Goal: Task Accomplishment & Management: Manage account settings

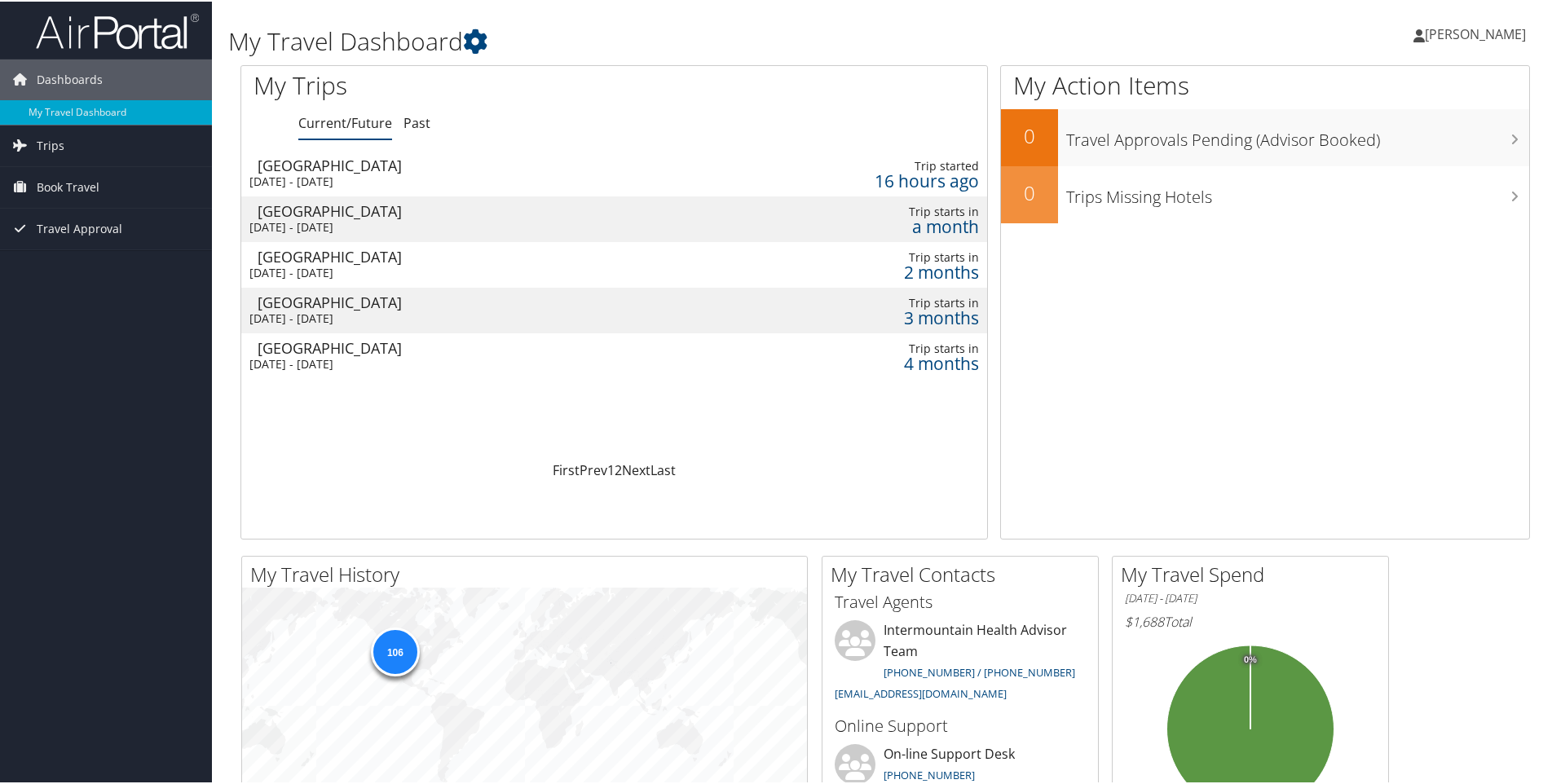
click at [349, 219] on div "Thu 2 Oct 2025 - Fri 3 Oct 2025" at bounding box center [450, 225] width 403 height 14
click at [376, 262] on td "Salt Lake City Thu 6 Nov 2025 - Fri 7 Nov 2025" at bounding box center [451, 263] width 419 height 45
click at [636, 468] on link "Next" at bounding box center [636, 468] width 29 height 18
click at [580, 469] on link "Prev" at bounding box center [593, 468] width 28 height 18
click at [373, 358] on div "Thu 15 Jan 2026 - Fri 16 Jan 2026" at bounding box center [450, 362] width 403 height 14
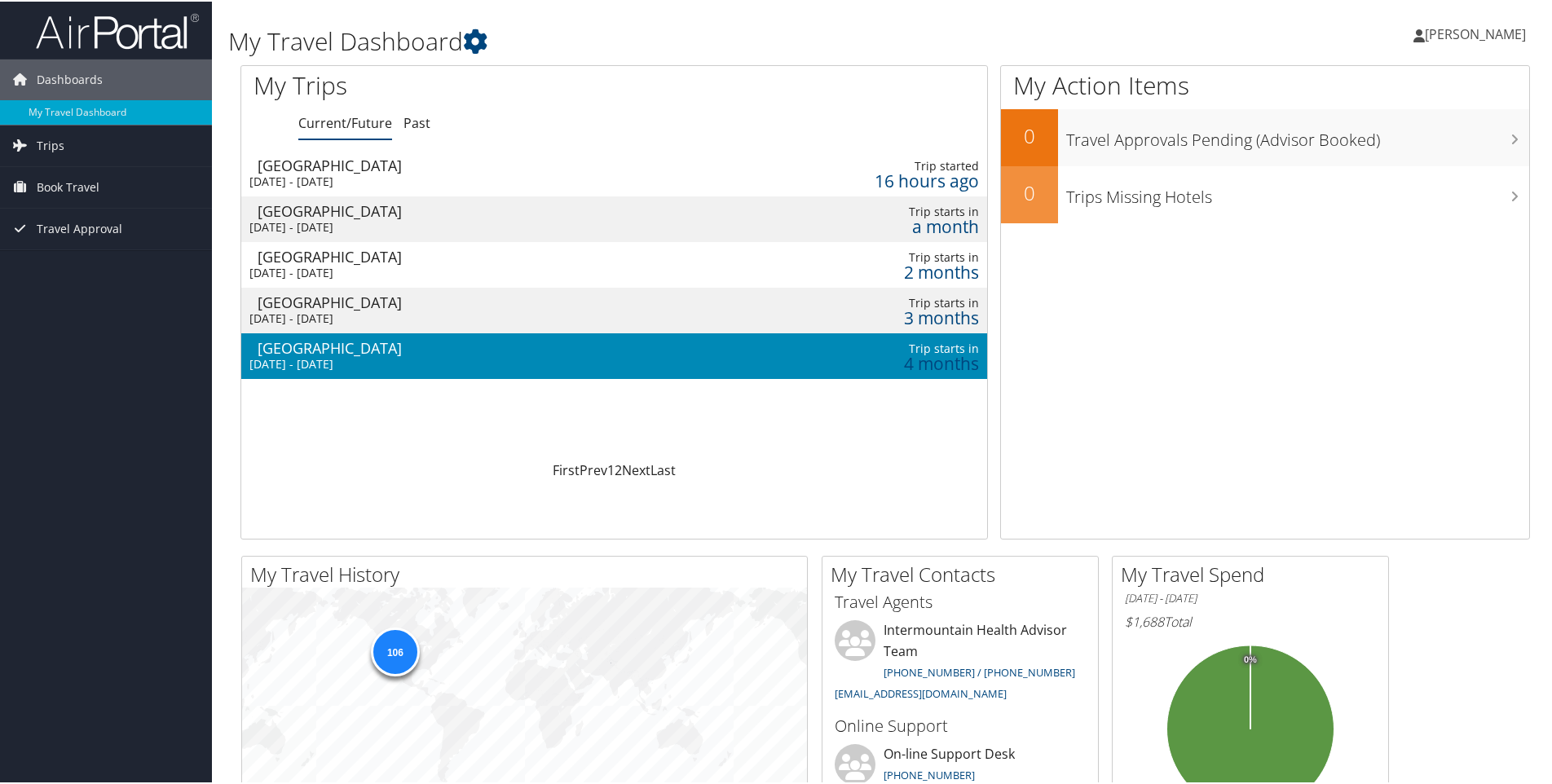
click at [373, 358] on div "[DATE] - [DATE]" at bounding box center [450, 362] width 403 height 14
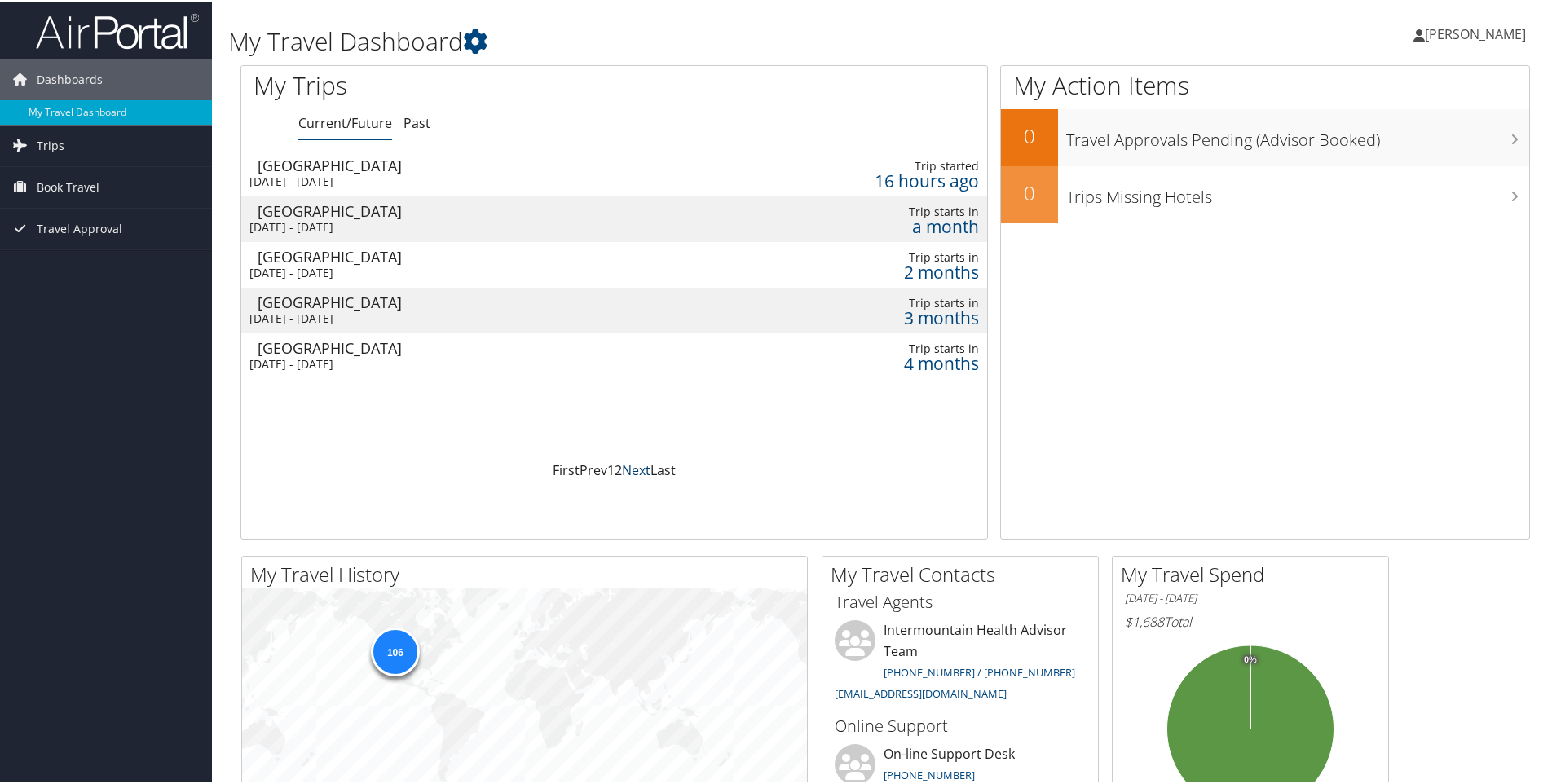
click at [630, 466] on link "Next" at bounding box center [636, 468] width 29 height 18
click at [375, 172] on div "[DATE] - [DATE]" at bounding box center [450, 179] width 403 height 14
click at [364, 216] on div "Salt Lake City" at bounding box center [459, 209] width 403 height 14
click at [364, 216] on div "[GEOGRAPHIC_DATA]" at bounding box center [459, 209] width 403 height 14
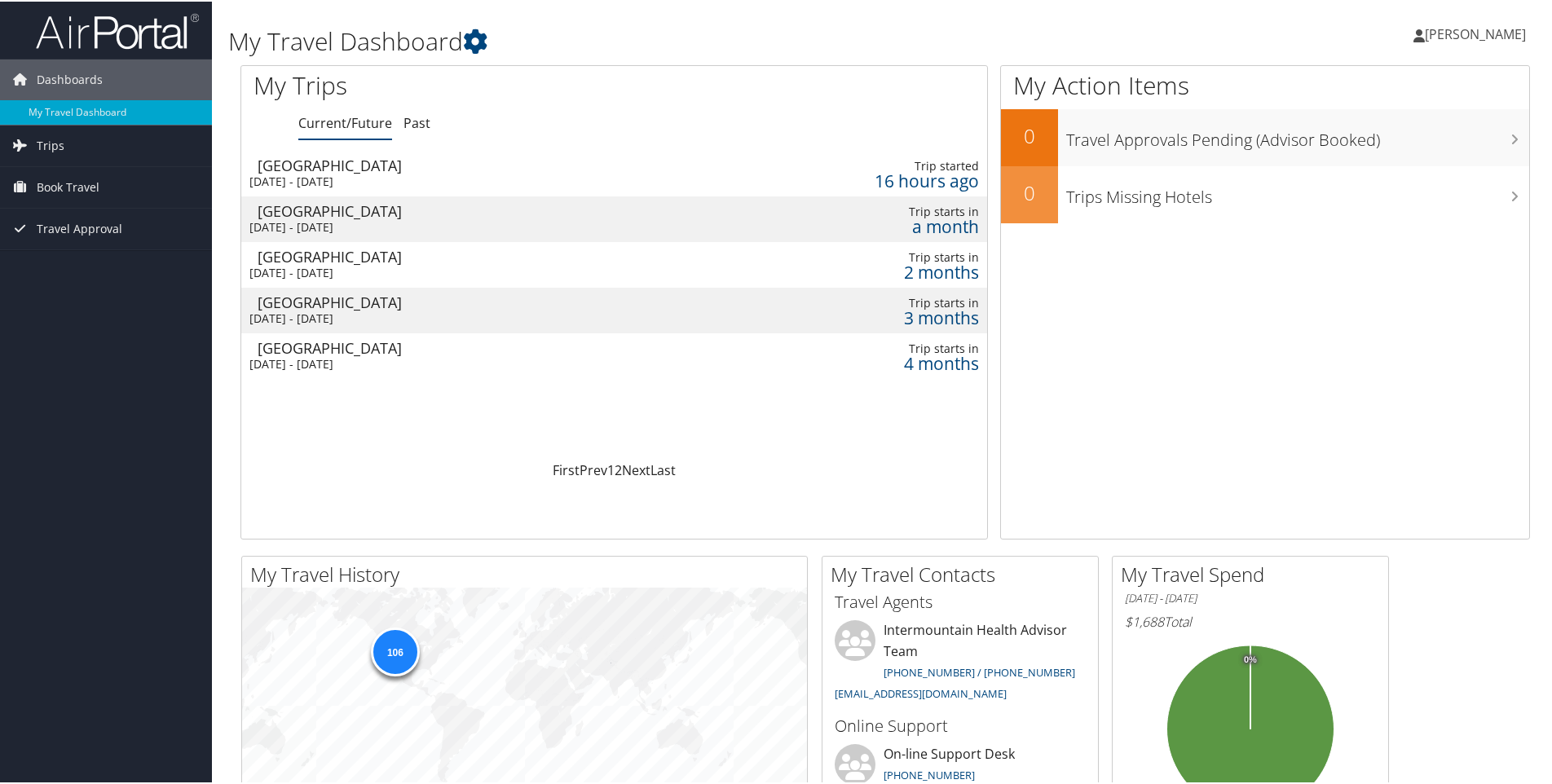
click at [318, 268] on div "[DATE] - [DATE]" at bounding box center [450, 271] width 403 height 14
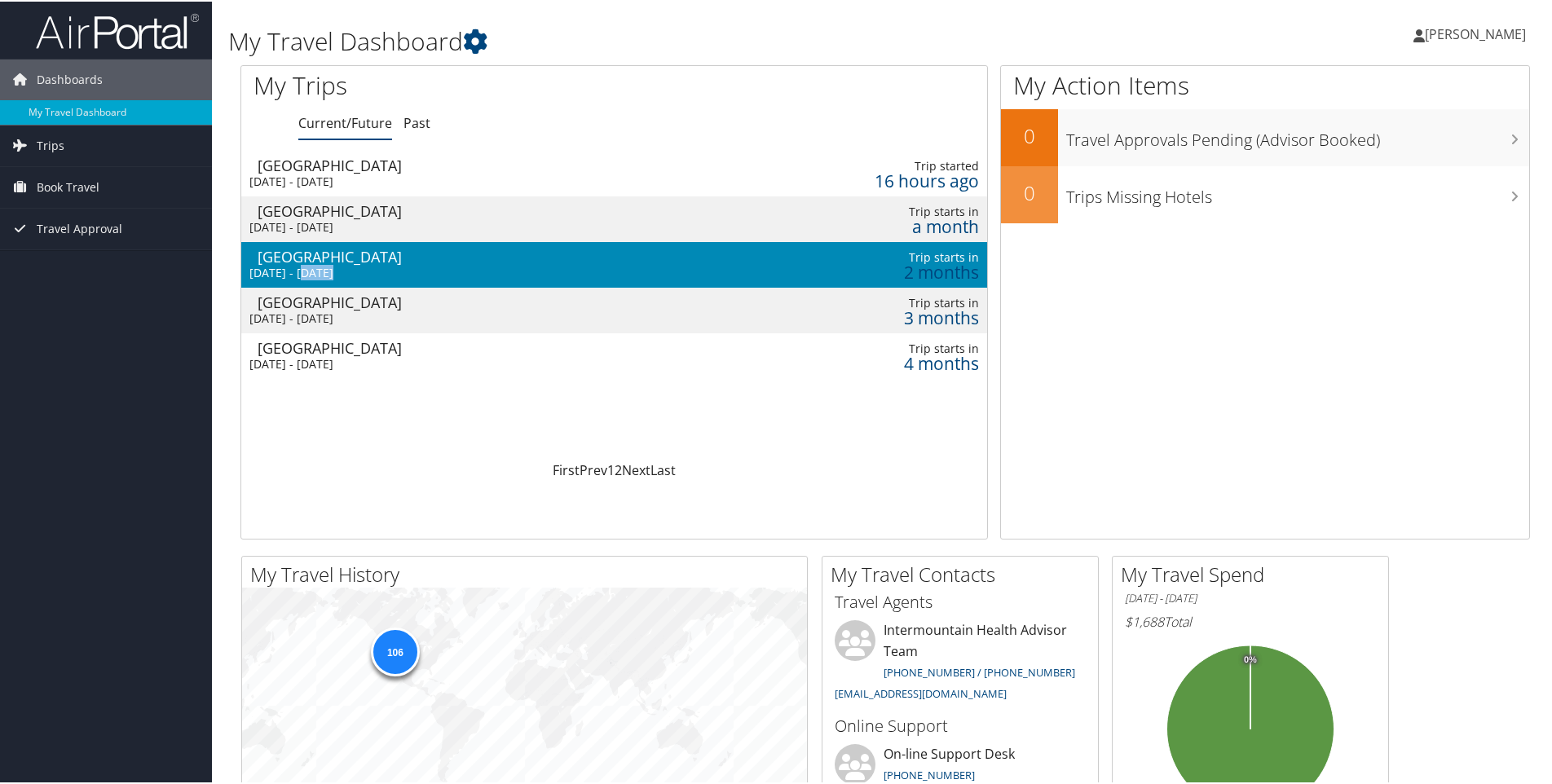
click at [318, 268] on div "Thu 6 Nov 2025 - Fri 7 Nov 2025" at bounding box center [450, 271] width 403 height 14
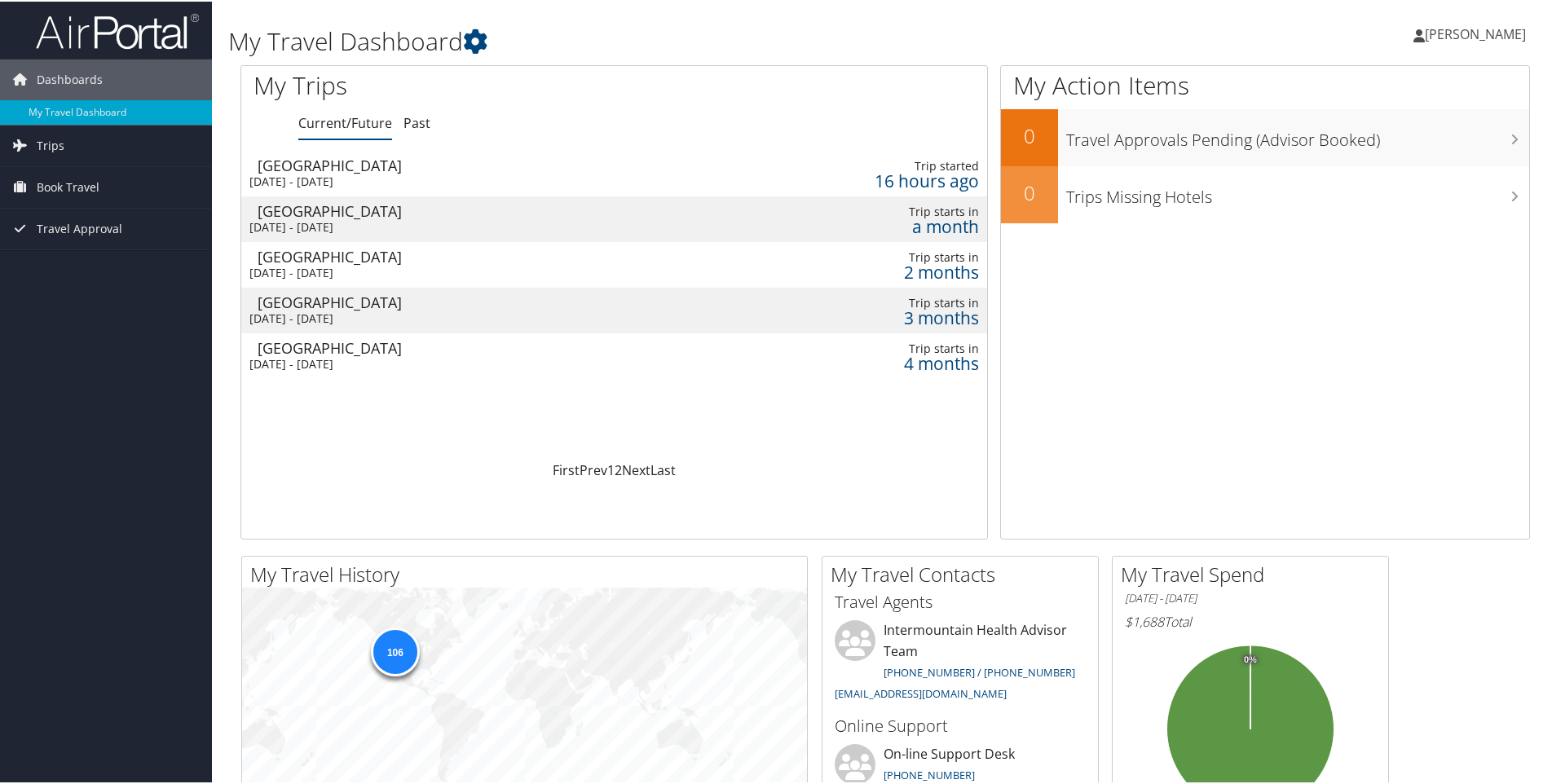
click at [314, 315] on div "[DATE] - [DATE]" at bounding box center [450, 316] width 403 height 14
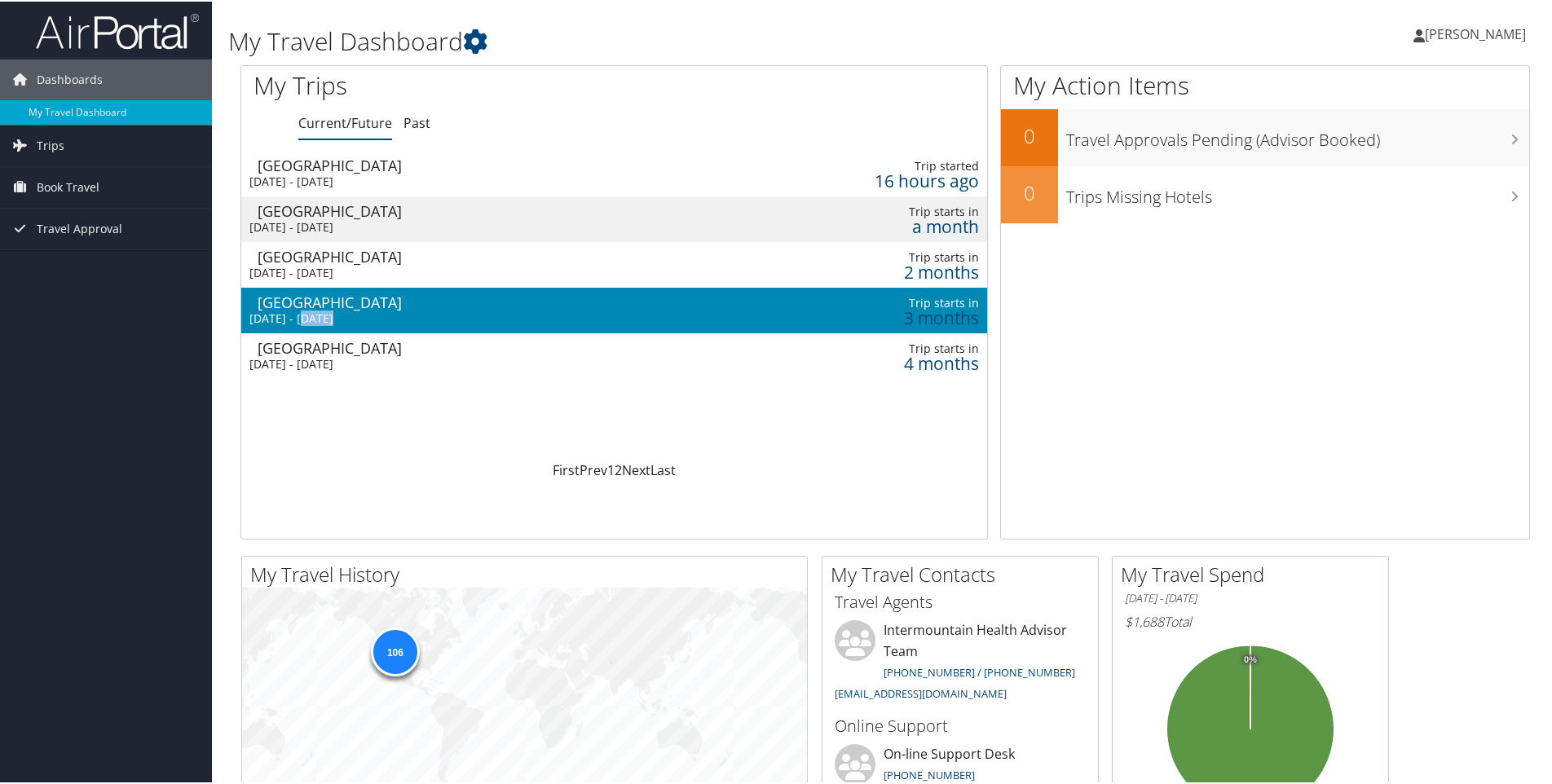
click at [314, 315] on div "[DATE] - [DATE]" at bounding box center [450, 316] width 403 height 14
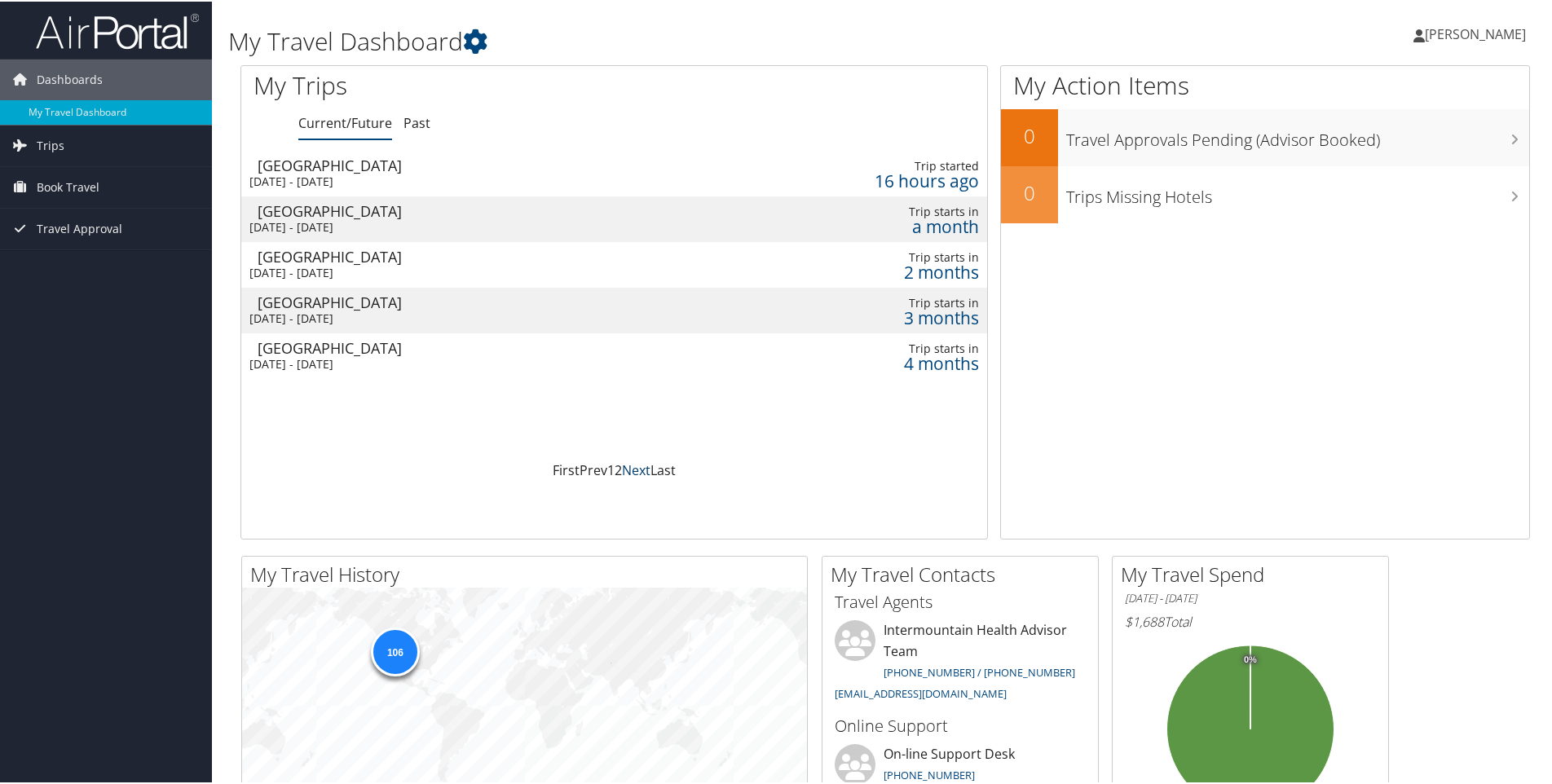
click at [634, 464] on link "Next" at bounding box center [636, 468] width 29 height 18
click at [324, 208] on div "Salt Lake City" at bounding box center [459, 209] width 403 height 14
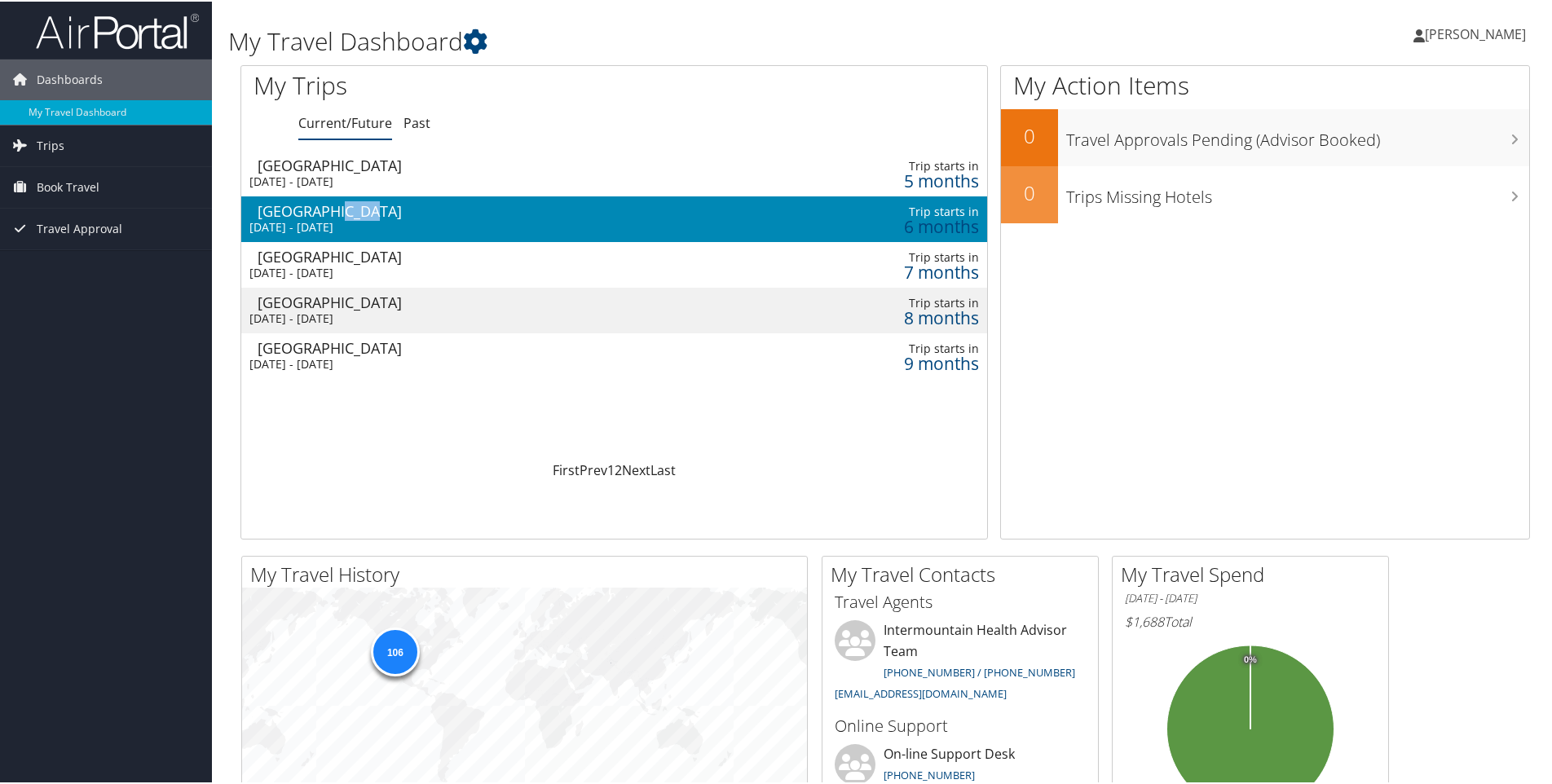
click at [324, 208] on div "Salt Lake City" at bounding box center [459, 209] width 403 height 14
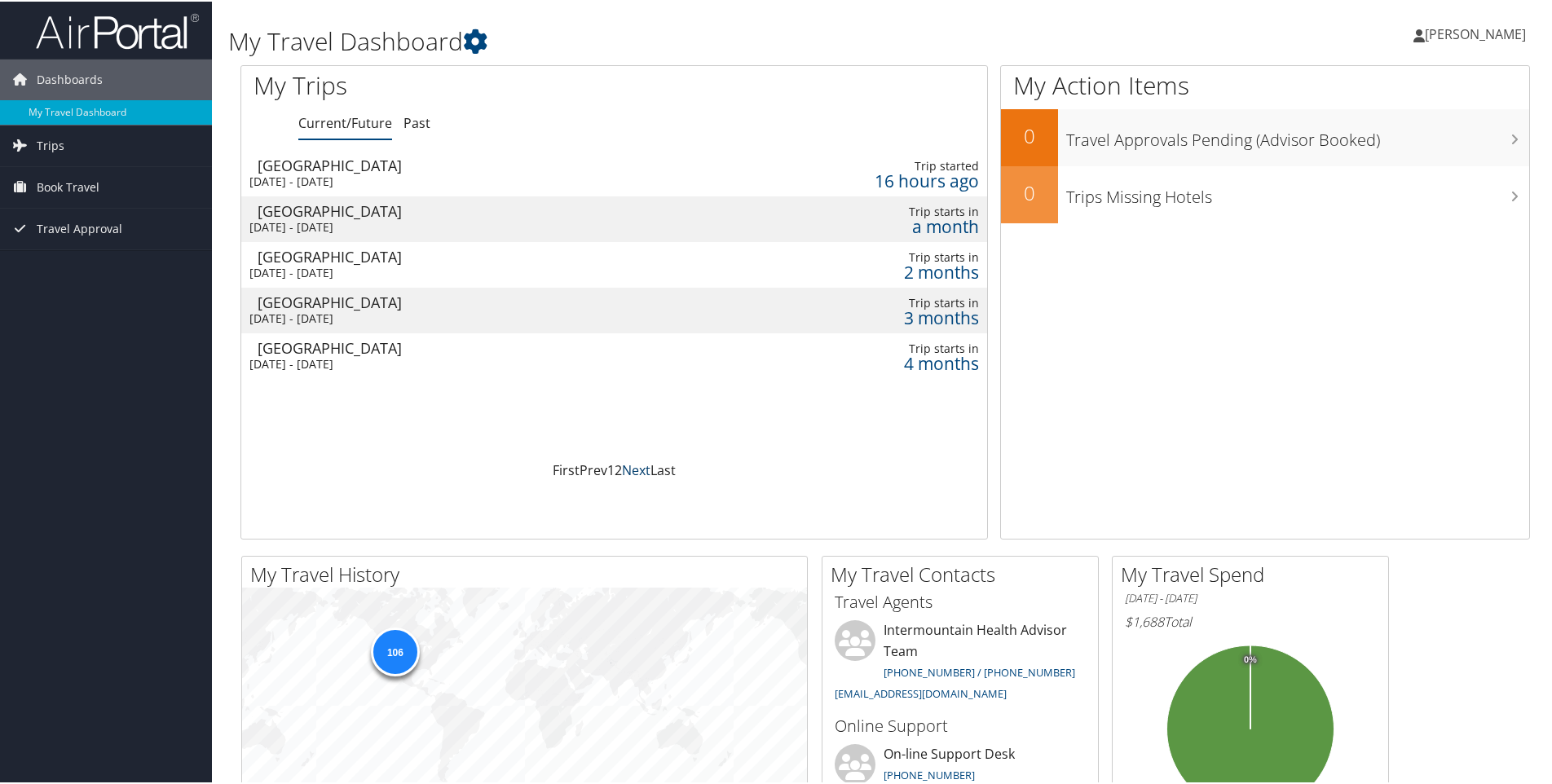
click at [630, 465] on link "Next" at bounding box center [636, 468] width 29 height 18
click at [488, 263] on td "Salt Lake City Thu 16 Apr 2026 - Fri 17 Apr 2026" at bounding box center [451, 263] width 419 height 45
click at [623, 469] on link "Next" at bounding box center [636, 468] width 29 height 18
click at [330, 310] on div "[DATE] - [DATE]" at bounding box center [450, 316] width 403 height 14
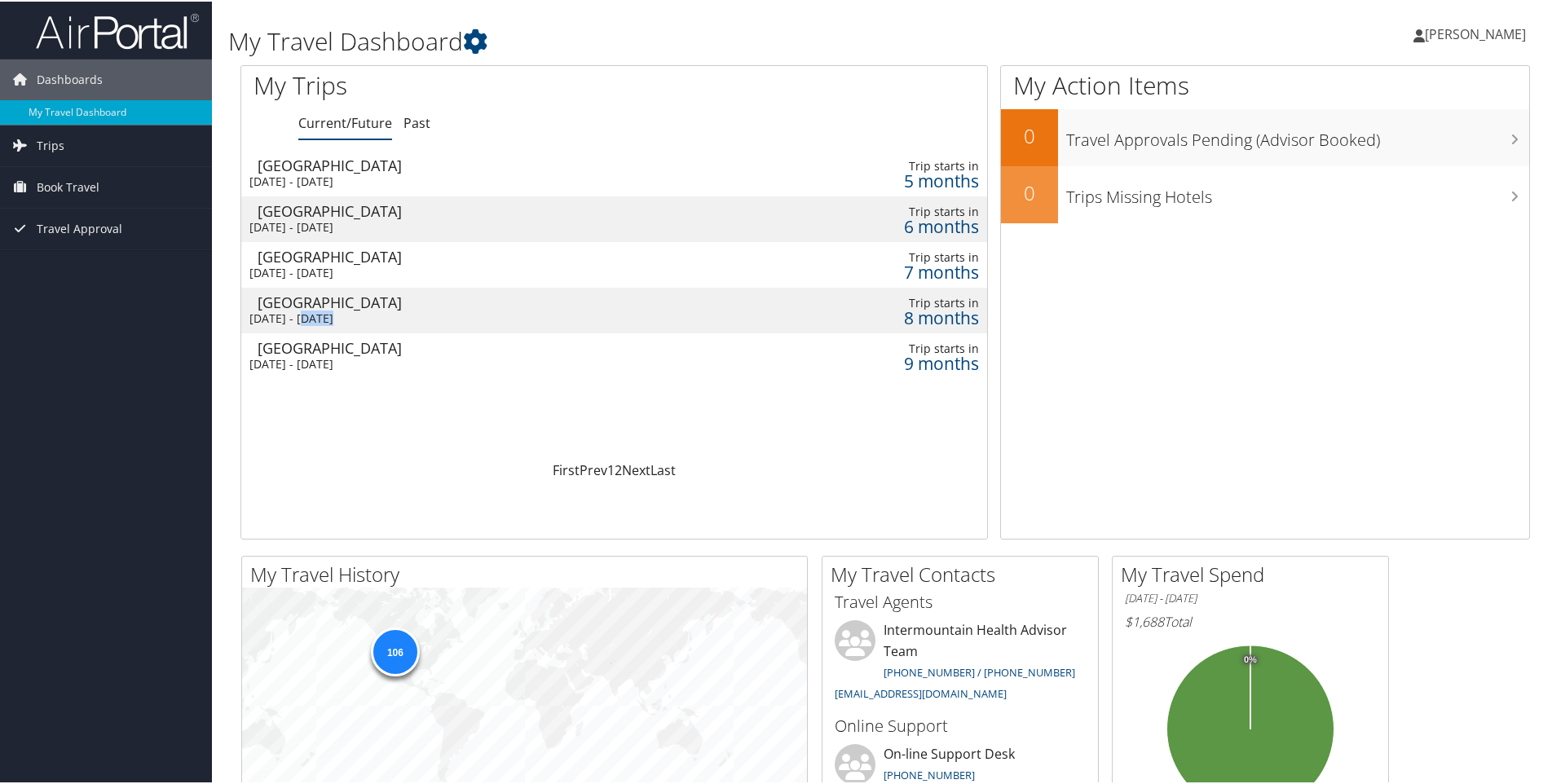
click at [330, 310] on div "[DATE] - [DATE]" at bounding box center [450, 316] width 403 height 14
click at [635, 468] on link "Next" at bounding box center [636, 468] width 29 height 18
click at [377, 347] on div "[GEOGRAPHIC_DATA]" at bounding box center [459, 346] width 403 height 14
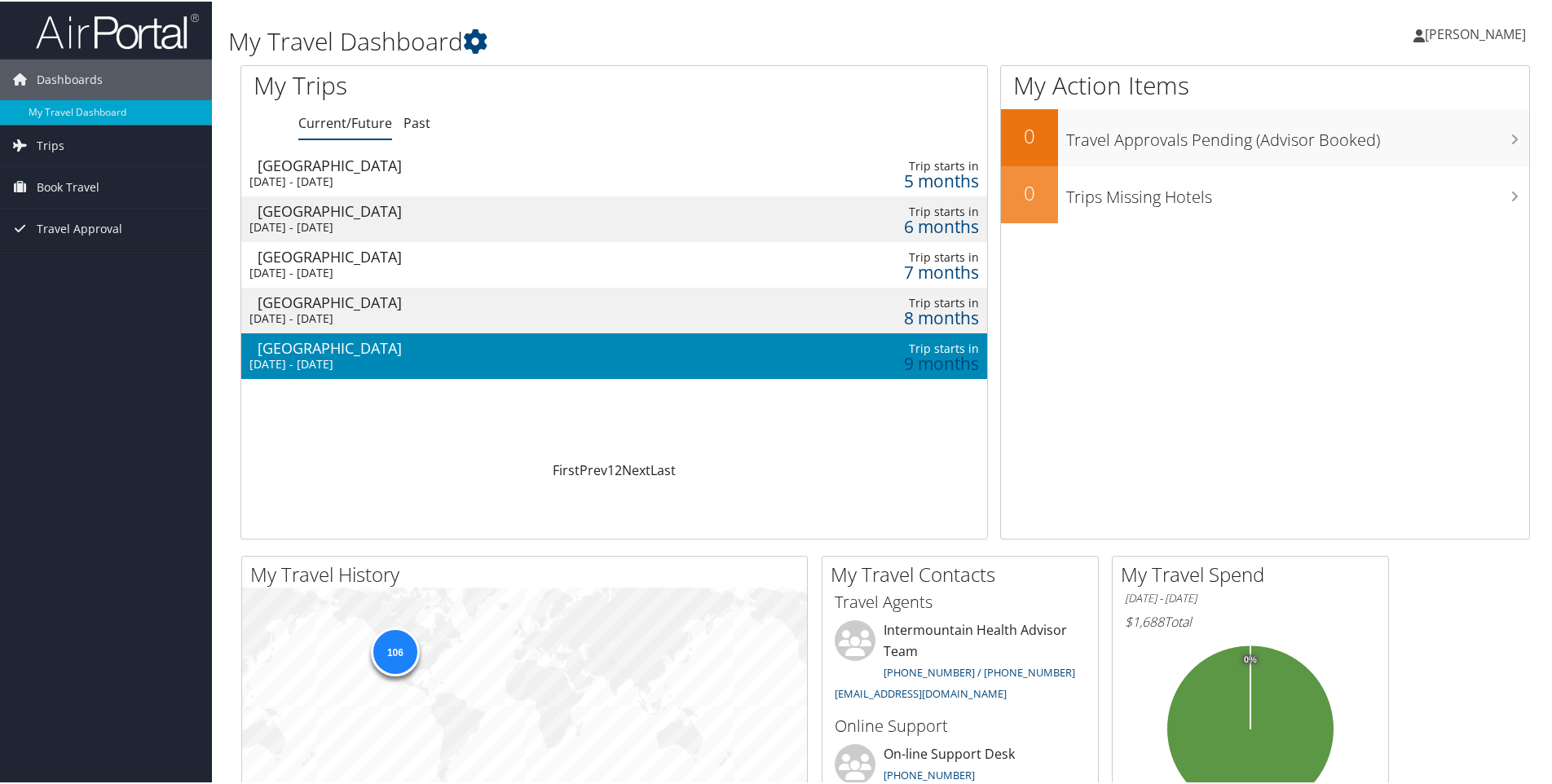
click at [377, 347] on div "[GEOGRAPHIC_DATA]" at bounding box center [459, 346] width 403 height 14
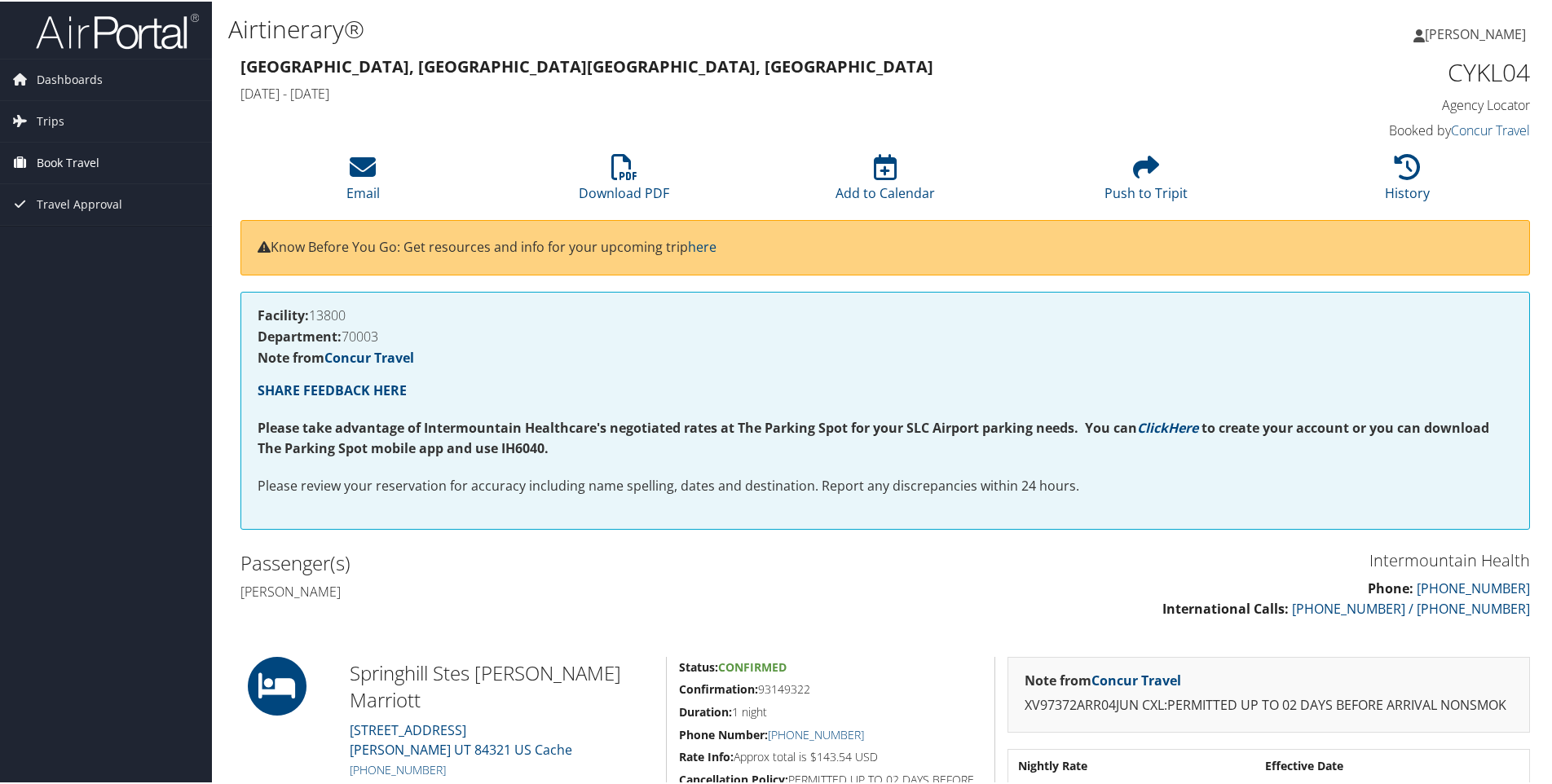
click at [50, 148] on span "Book Travel" at bounding box center [68, 162] width 63 height 40
click at [93, 247] on link "Book/Manage Online Trips" at bounding box center [106, 242] width 212 height 24
